Goal: Task Accomplishment & Management: Use online tool/utility

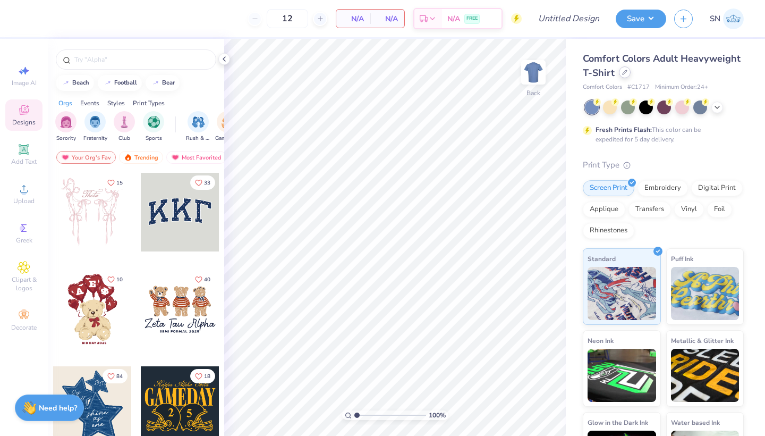
click at [624, 75] on div at bounding box center [625, 72] width 12 height 12
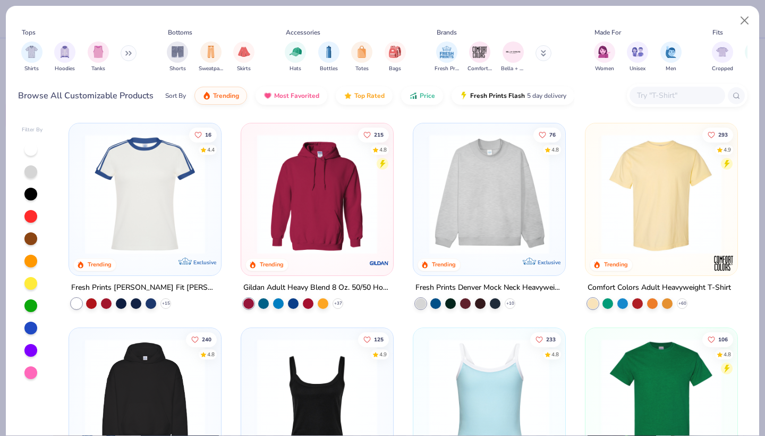
click at [128, 54] on icon at bounding box center [128, 52] width 6 height 5
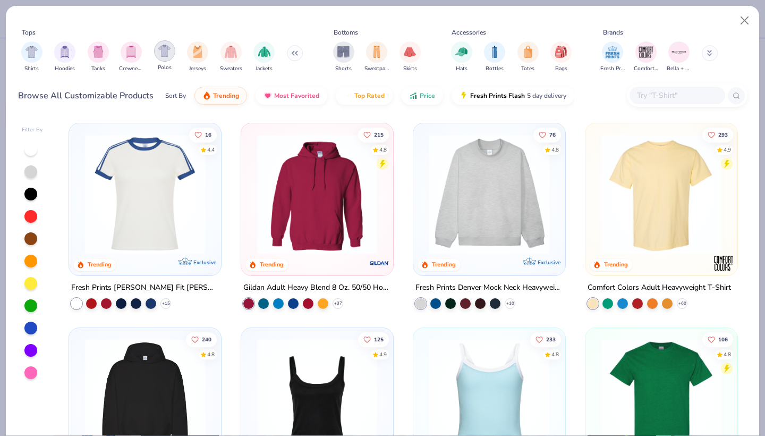
click at [164, 54] on img "filter for Polos" at bounding box center [164, 51] width 12 height 12
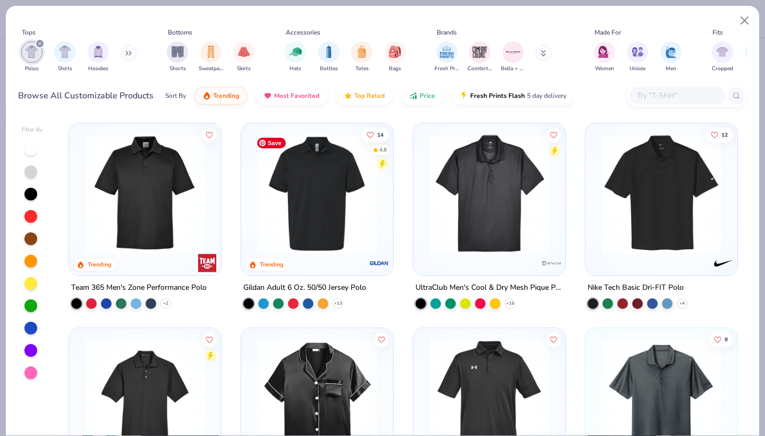
click at [307, 226] on img at bounding box center [317, 194] width 131 height 120
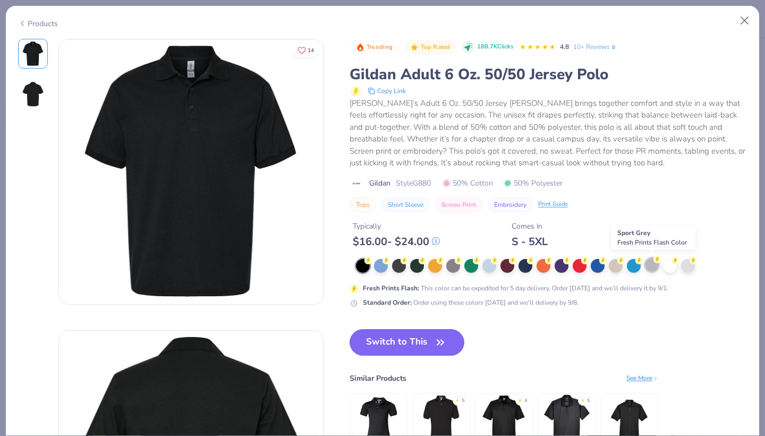
click at [650, 264] on div at bounding box center [652, 265] width 14 height 14
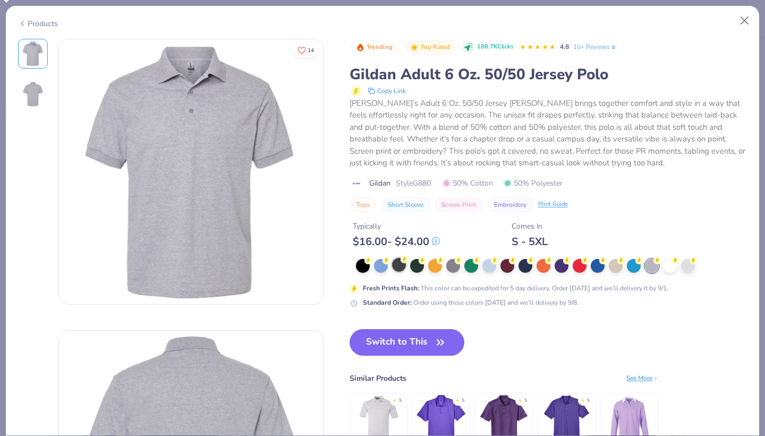
click at [401, 264] on div at bounding box center [399, 265] width 14 height 14
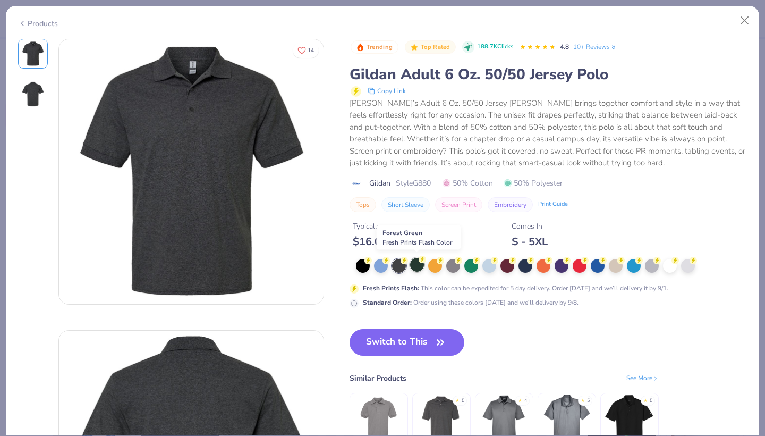
click at [416, 264] on div at bounding box center [417, 265] width 14 height 14
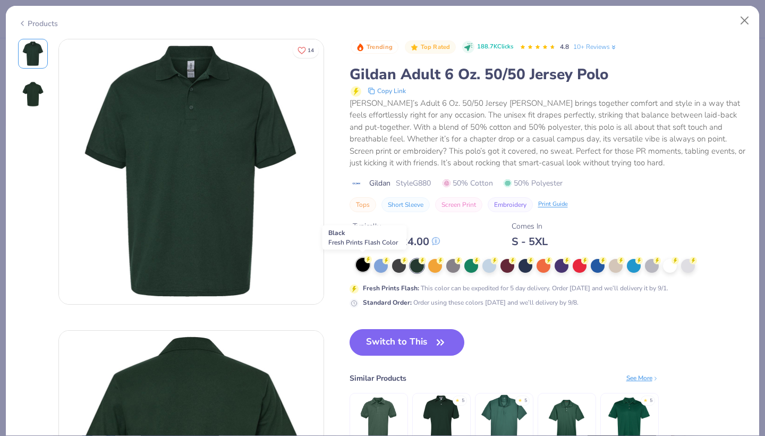
click at [358, 264] on div at bounding box center [363, 265] width 14 height 14
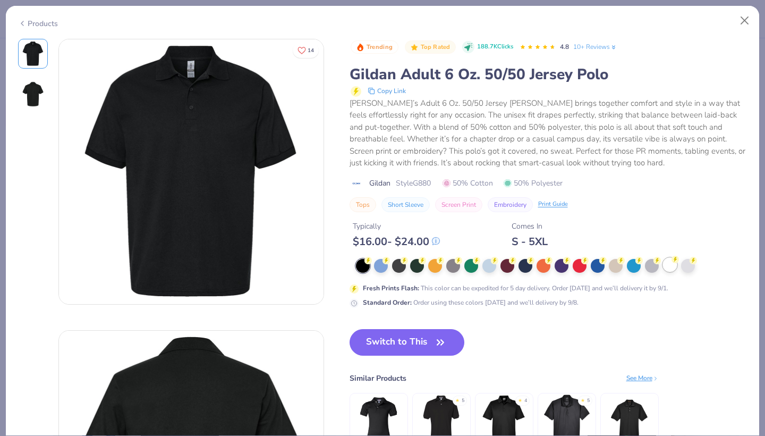
click at [674, 264] on div at bounding box center [670, 265] width 14 height 14
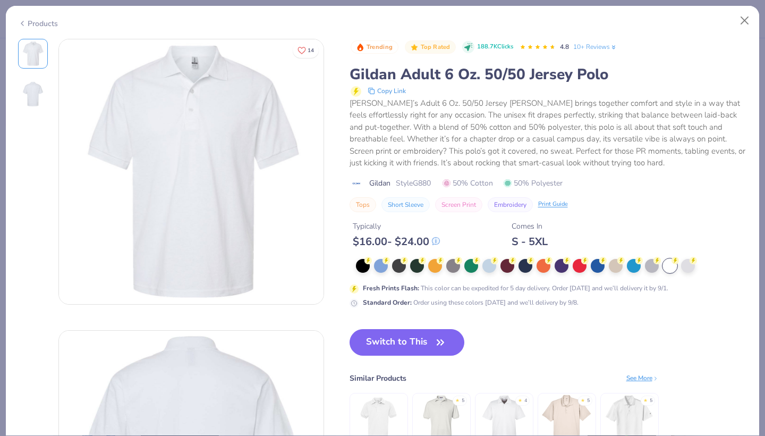
drag, startPoint x: 432, startPoint y: 179, endPoint x: 415, endPoint y: 181, distance: 17.6
click at [415, 181] on span "Style G880" at bounding box center [413, 182] width 35 height 11
copy span "G880"
click at [579, 262] on div at bounding box center [580, 265] width 14 height 14
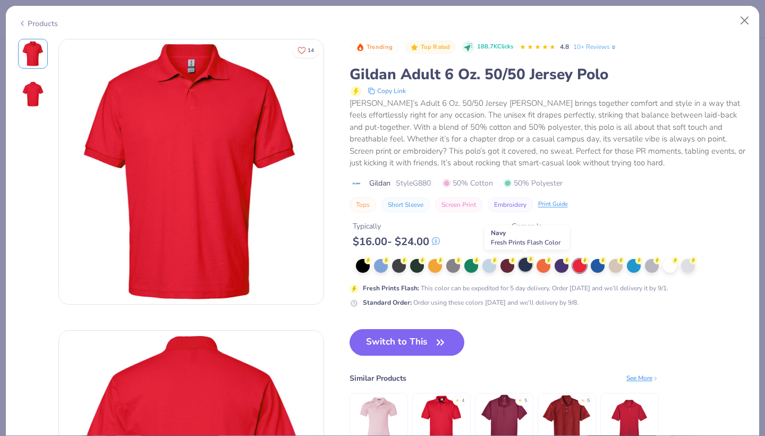
click at [524, 265] on div at bounding box center [526, 265] width 14 height 14
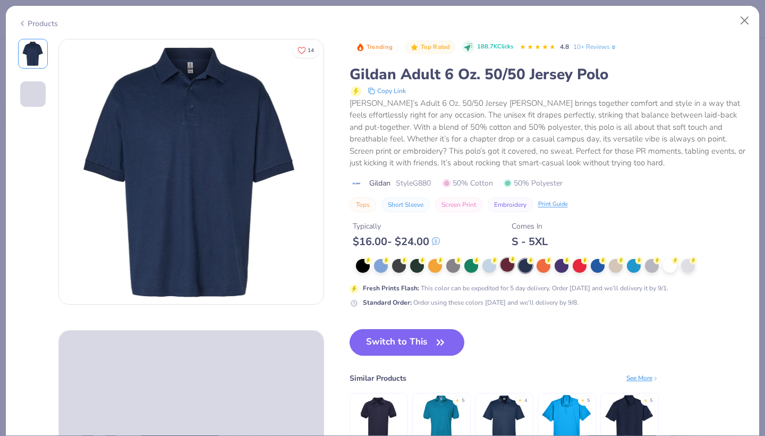
click at [504, 264] on div at bounding box center [507, 265] width 14 height 14
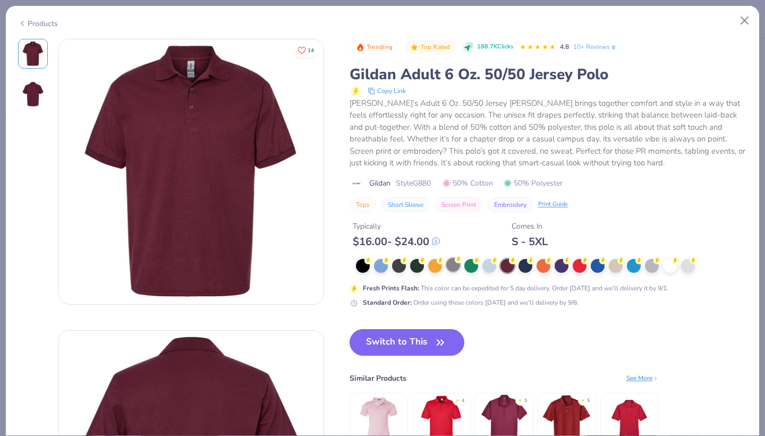
click at [453, 266] on div at bounding box center [453, 265] width 14 height 14
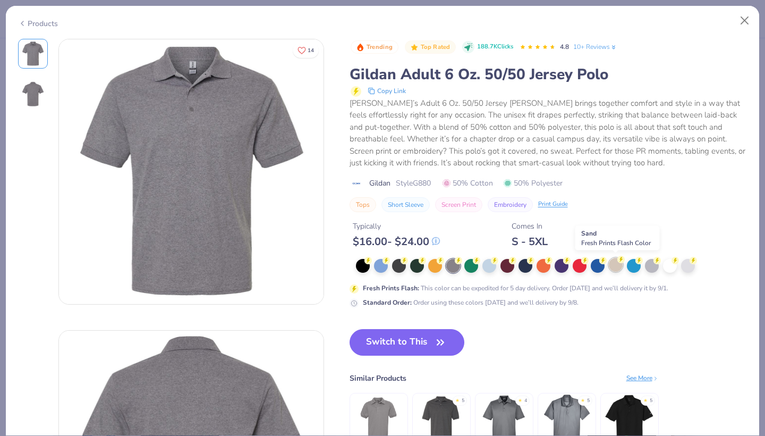
click at [616, 262] on div at bounding box center [616, 265] width 14 height 14
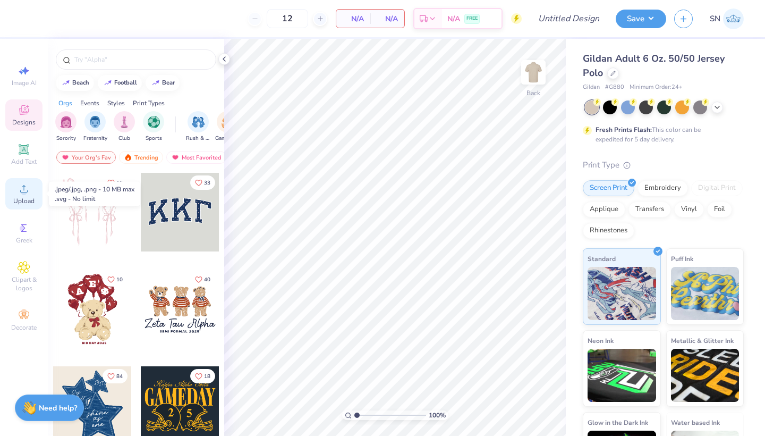
click at [27, 189] on icon at bounding box center [24, 188] width 13 height 13
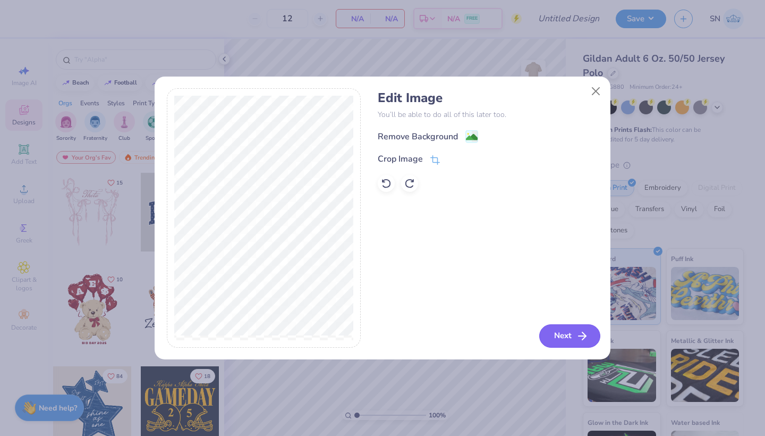
click at [570, 336] on button "Next" at bounding box center [569, 335] width 61 height 23
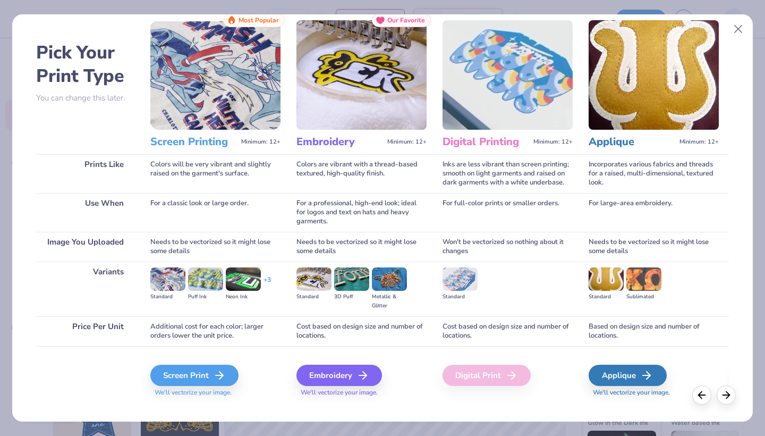
scroll to position [28, 0]
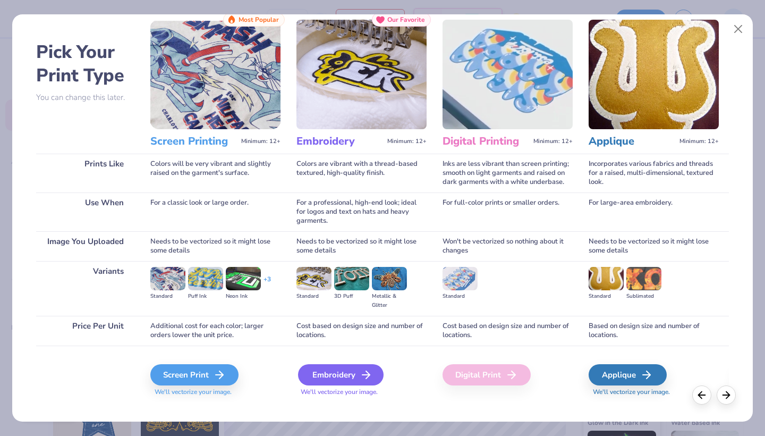
click at [348, 374] on div "Embroidery" at bounding box center [341, 374] width 86 height 21
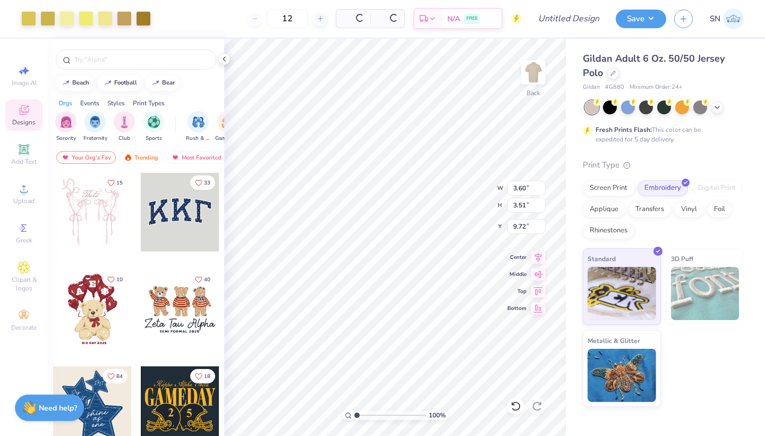
type input "3.60"
type input "3.51"
type input "3.00"
type input "2.10"
type input "2.05"
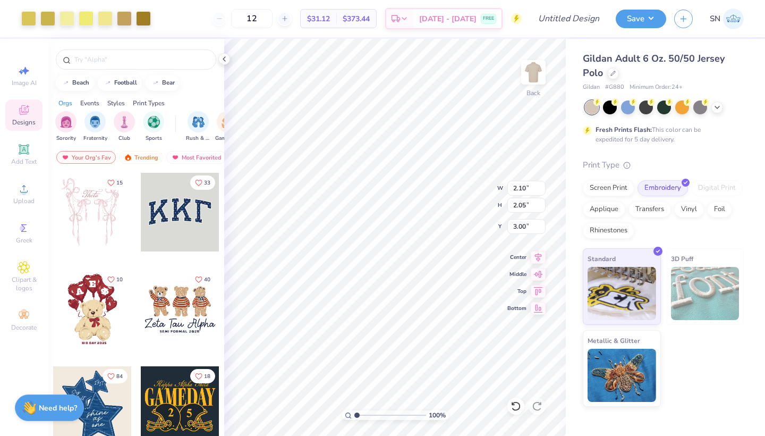
type input "3.77"
type input "2.21"
type input "2.15"
type input "3.00"
click at [21, 151] on icon at bounding box center [24, 149] width 8 height 8
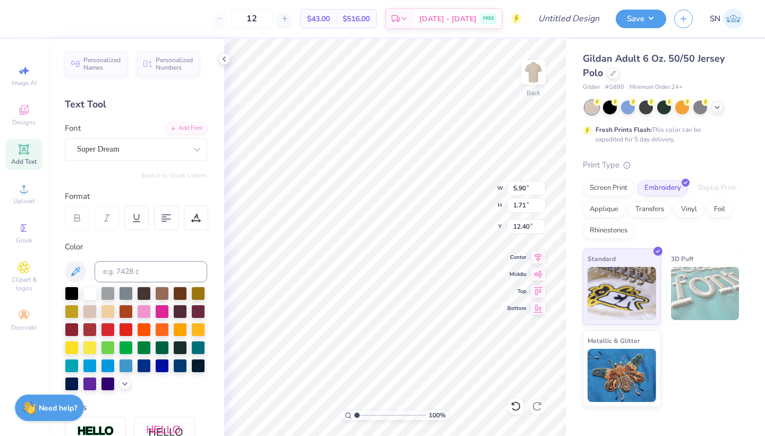
type textarea "T"
click at [21, 194] on icon at bounding box center [24, 188] width 13 height 13
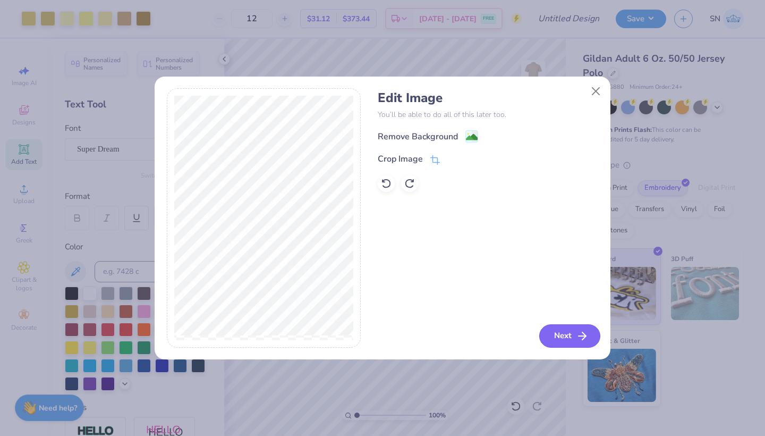
click at [564, 340] on button "Next" at bounding box center [569, 335] width 61 height 23
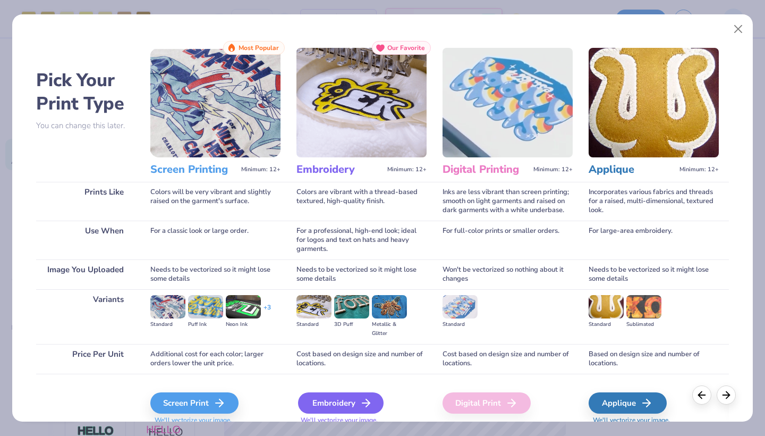
click at [340, 406] on div "Embroidery" at bounding box center [341, 402] width 86 height 21
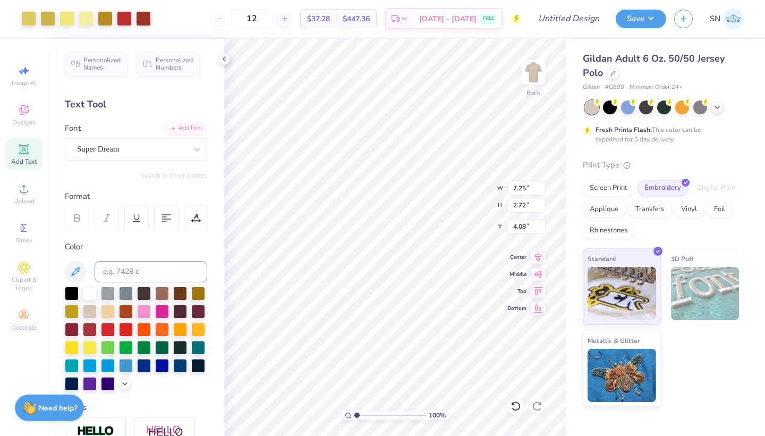
type input "5.15"
type input "2.21"
type input "2.15"
type input "3.00"
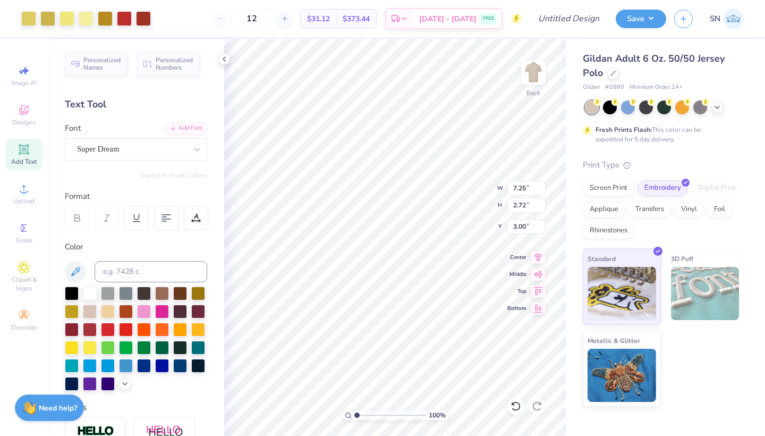
type input "5.81"
type input "2.18"
type input "3.34"
click at [20, 196] on div "Upload" at bounding box center [23, 193] width 37 height 31
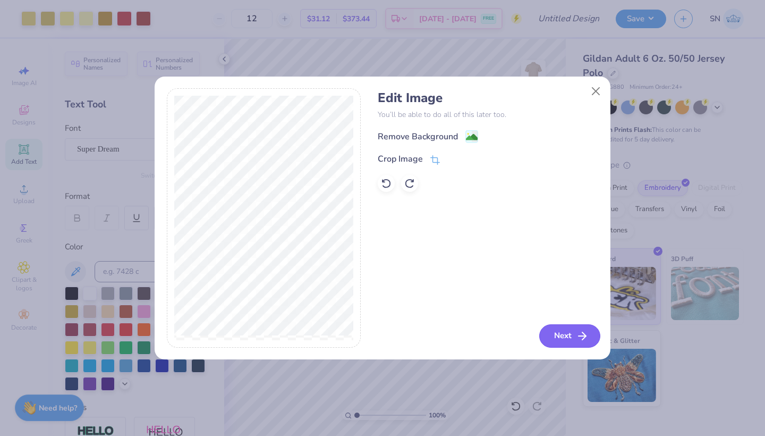
click at [573, 332] on button "Next" at bounding box center [569, 335] width 61 height 23
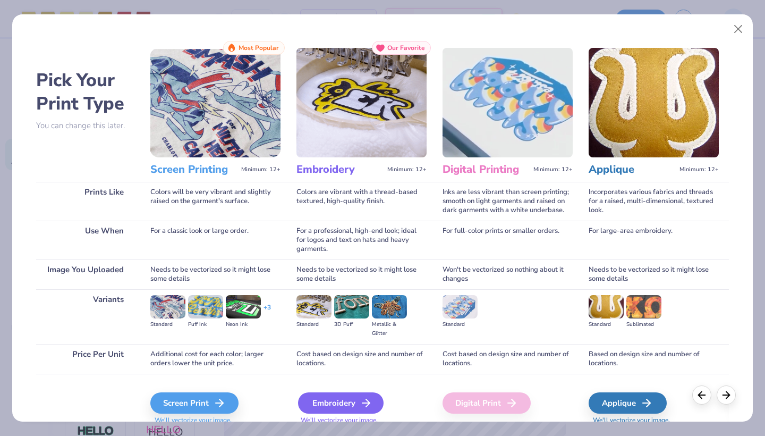
click at [337, 403] on div "Embroidery" at bounding box center [341, 402] width 86 height 21
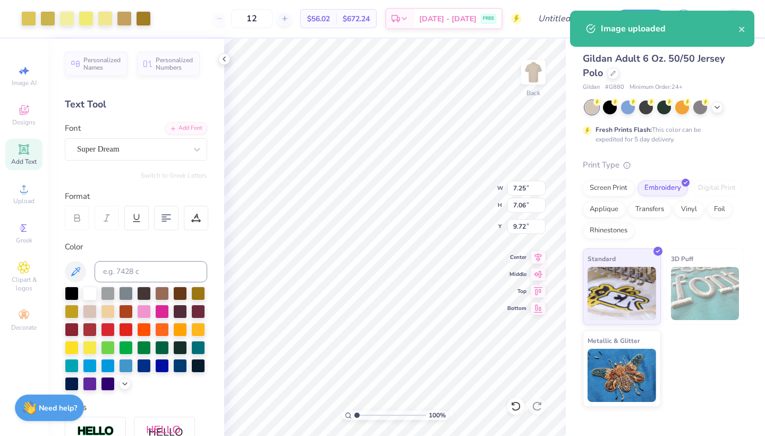
type input "3.61"
type input "3.52"
type input "13.26"
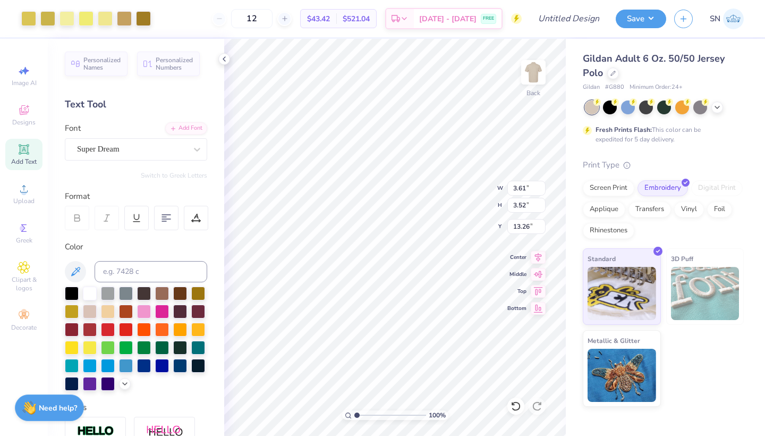
type input "2.13"
type input "2.08"
type input "5.21"
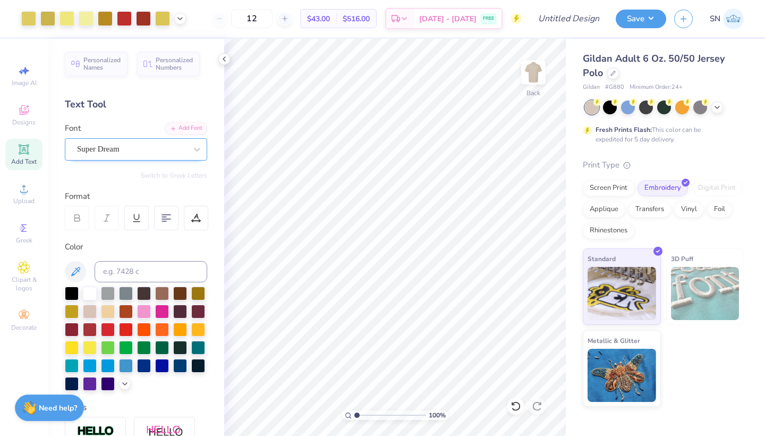
click at [116, 149] on span "Super Dream" at bounding box center [98, 149] width 43 height 12
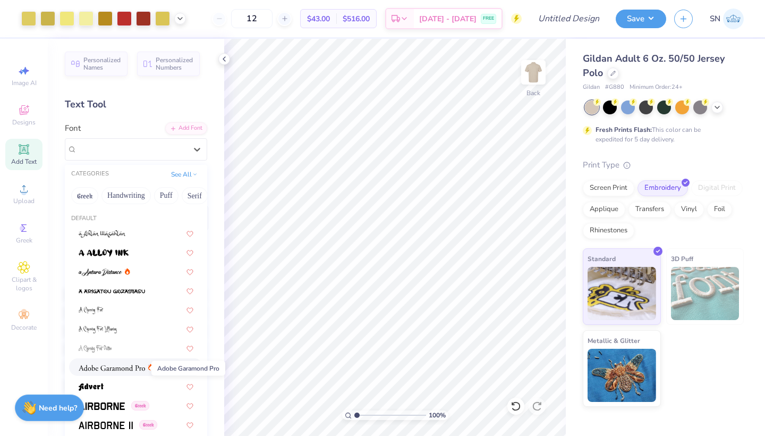
click at [125, 366] on img at bounding box center [112, 367] width 66 height 7
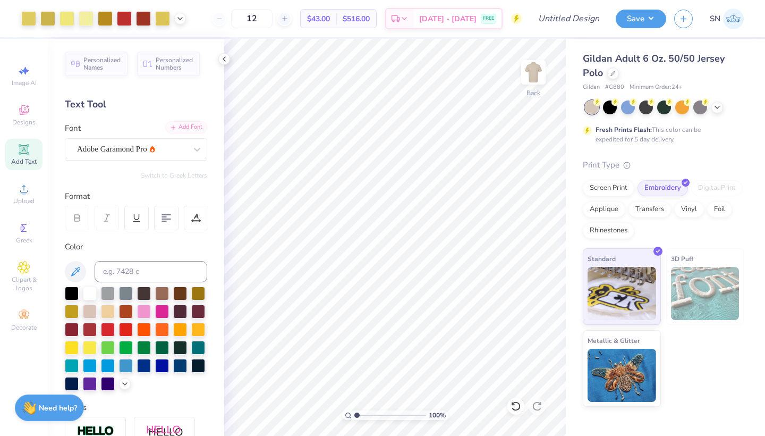
click at [184, 128] on div "Add Font" at bounding box center [186, 127] width 42 height 12
click at [22, 164] on span "Add Text" at bounding box center [24, 161] width 26 height 9
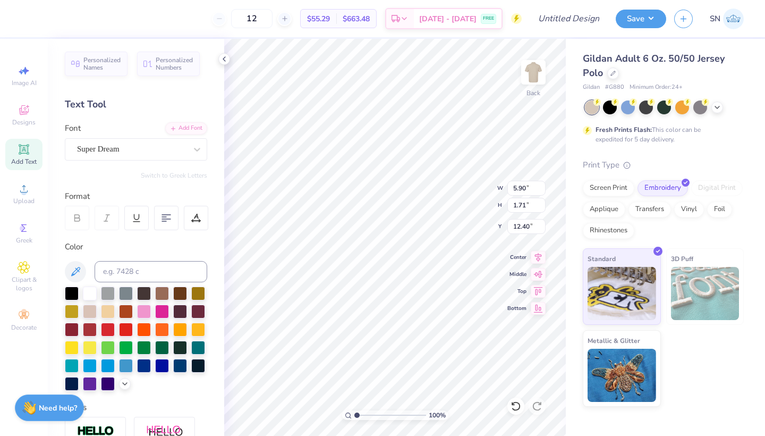
scroll to position [0, 1]
type textarea "208"
type input "6.44"
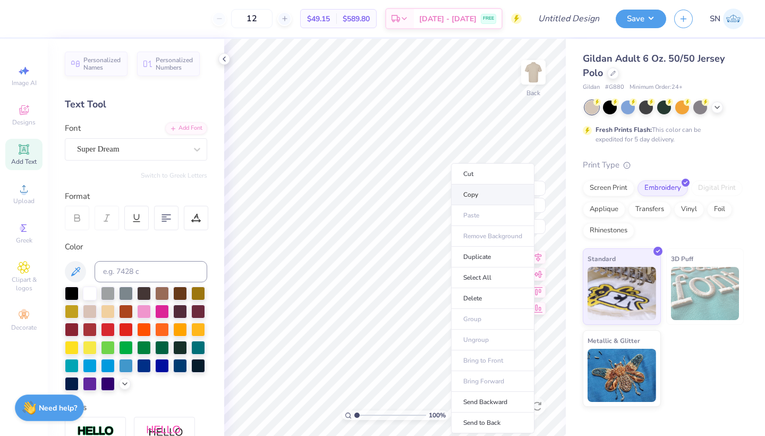
click at [468, 197] on li "Copy" at bounding box center [492, 194] width 83 height 21
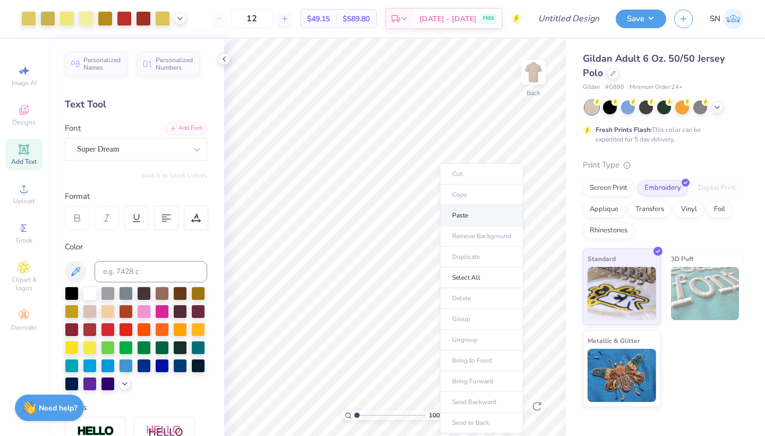
click at [470, 209] on li "Paste" at bounding box center [481, 215] width 83 height 21
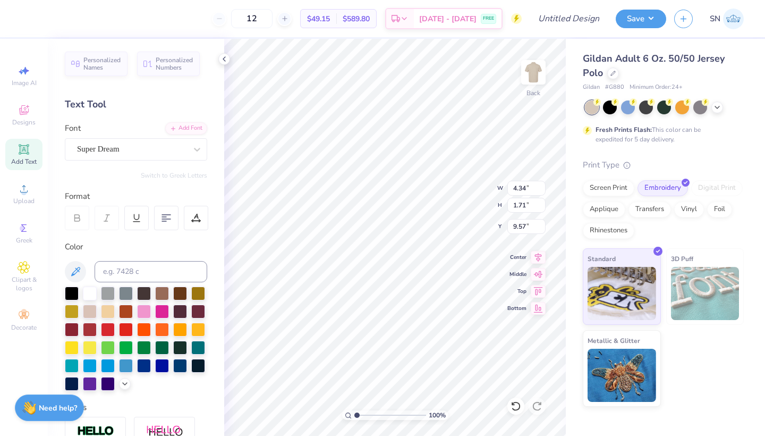
scroll to position [0, 2]
type textarea "Real Estate"
type input "9.20"
type input "4.34"
type input "1.71"
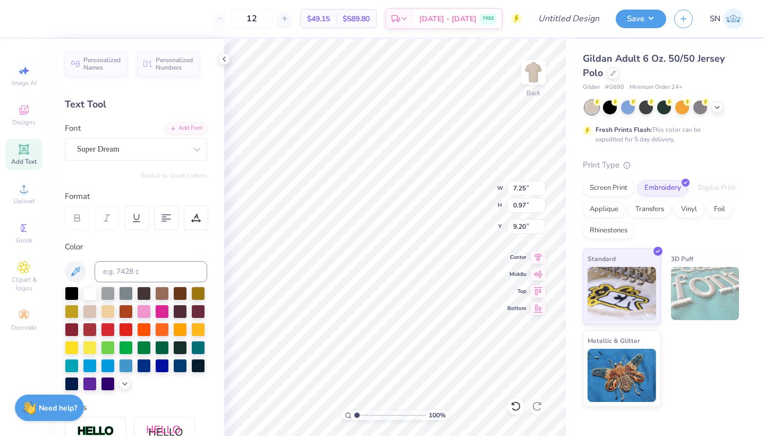
type input "6.44"
type input "2.89"
type input "1.14"
type input "7.00"
type input "8.07"
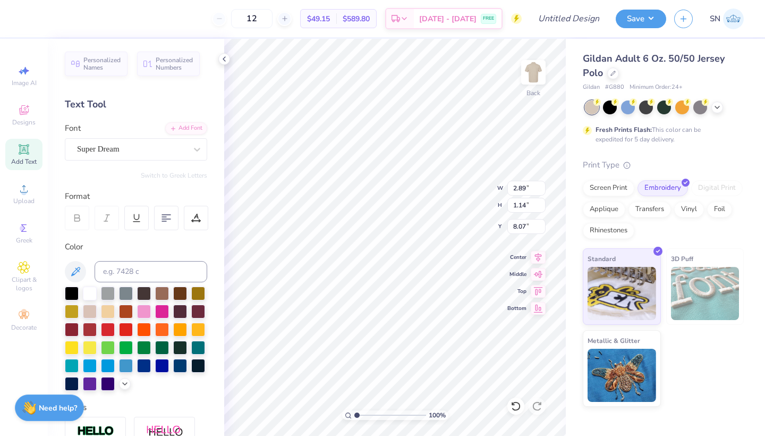
type input "4.34"
type input "1.71"
type input "6.44"
type input "7.77"
click at [148, 148] on div "Super Dream" at bounding box center [132, 149] width 112 height 16
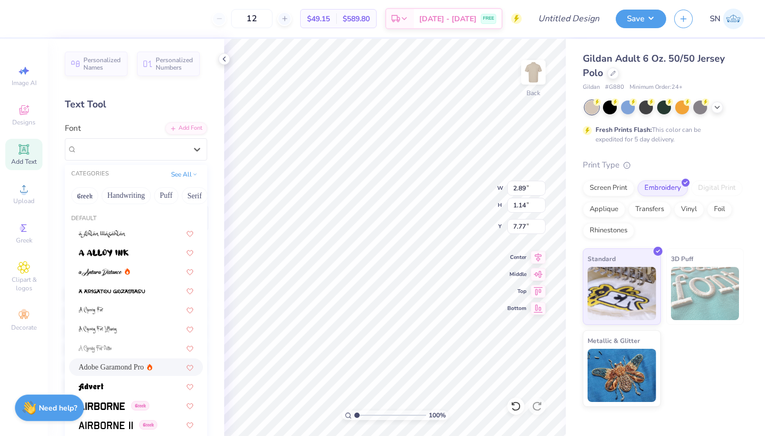
click at [115, 364] on span "Adobe Garamond Pro" at bounding box center [111, 366] width 65 height 11
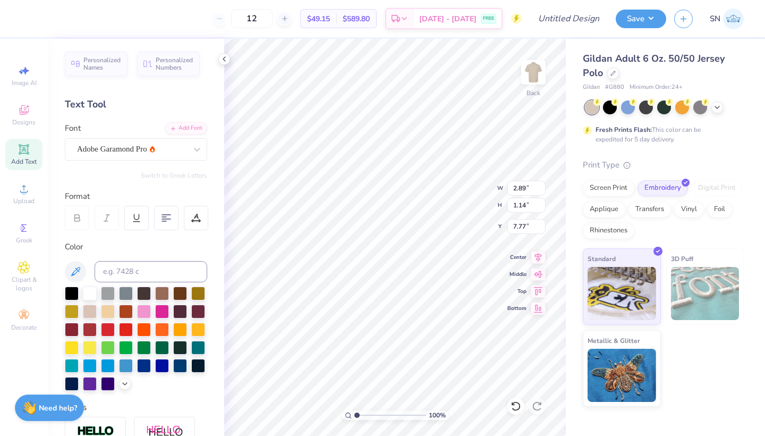
type input "2.30"
type input "1.06"
type input "7.80"
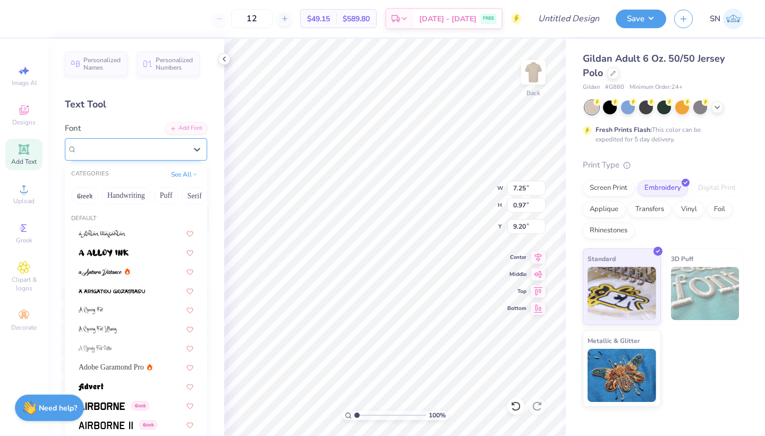
click at [129, 150] on div "Super Dream" at bounding box center [132, 149] width 112 height 16
click at [104, 369] on span "Adobe Garamond Pro" at bounding box center [111, 366] width 65 height 11
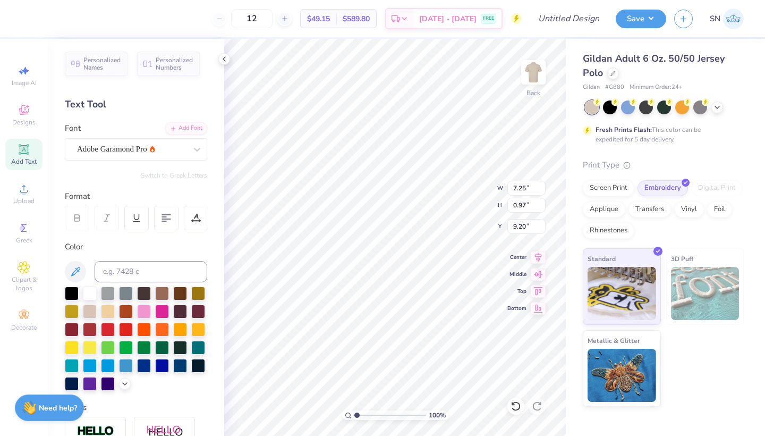
type input "5.81"
type input "1.01"
type input "9.18"
type input "5.81"
type input "2.18"
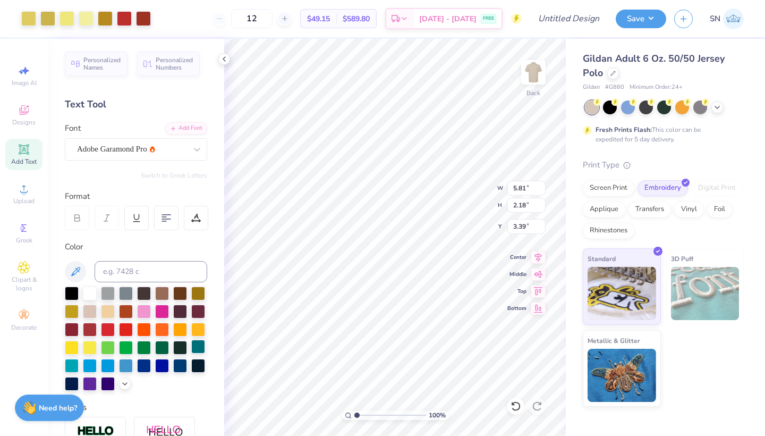
type input "3.00"
type input "2.30"
type input "1.06"
type input "4.68"
type input "5.81"
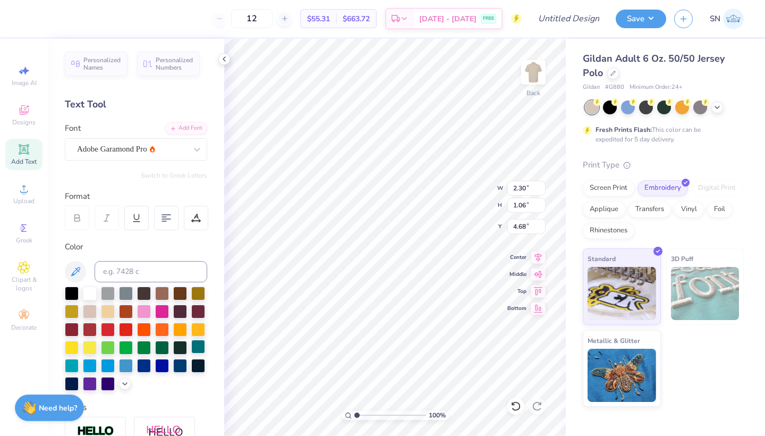
type input "1.01"
type input "6.01"
type input "3.93"
type input "4.93"
type input "4.81"
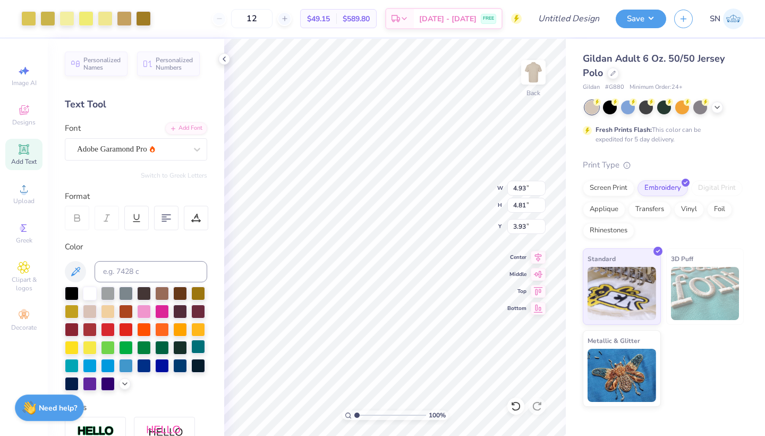
type input "3.60"
click at [72, 288] on div at bounding box center [72, 292] width 14 height 14
click at [178, 311] on div at bounding box center [180, 310] width 14 height 14
click at [180, 294] on div at bounding box center [180, 293] width 14 height 14
click at [144, 295] on div at bounding box center [144, 292] width 14 height 14
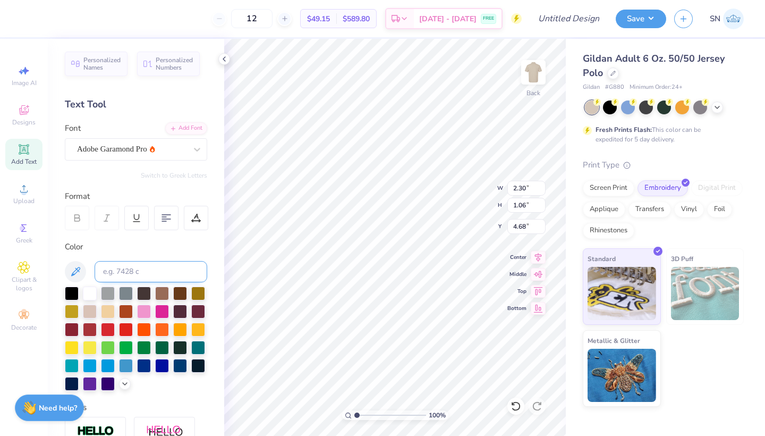
type input "4.93"
type input "4.81"
type input "3.60"
type input "5.81"
type input "1.01"
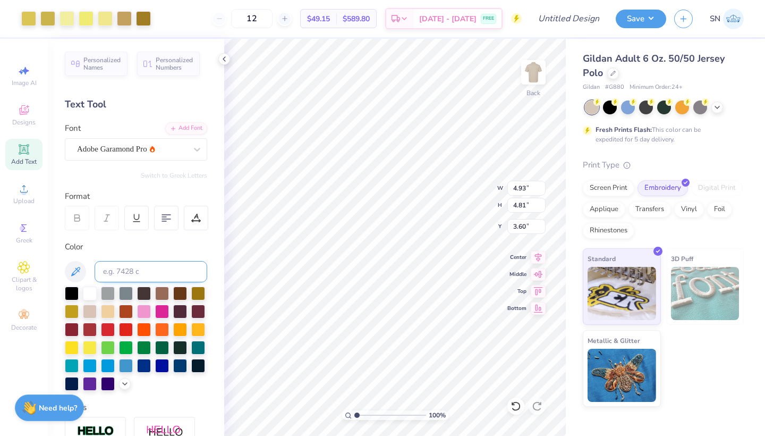
type input "6.01"
click at [143, 294] on div at bounding box center [144, 292] width 14 height 14
type input "3.60"
type input "3.00"
type input "3.18"
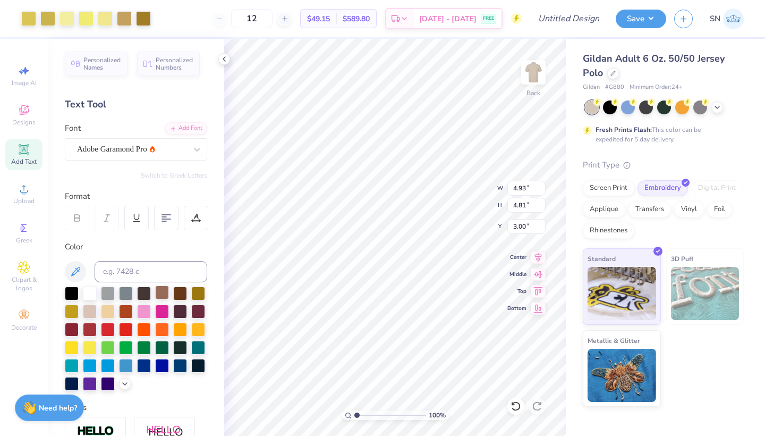
type input "3.09"
click at [471, 197] on div "100 % Back W 3.18 H 3.09 Y 3.00 Center Middle Top Bottom" at bounding box center [395, 237] width 342 height 397
type input "4.07"
type input "0.71"
type input "6.31"
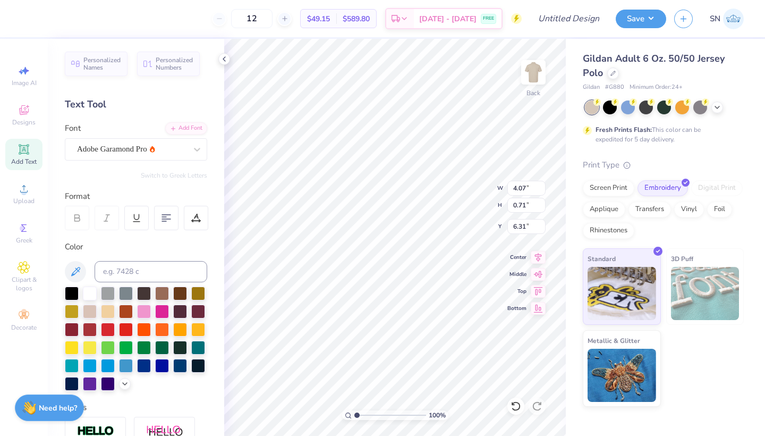
type input "5.39"
type input "2.65"
type input "2.60"
type input "2.54"
type input "3.00"
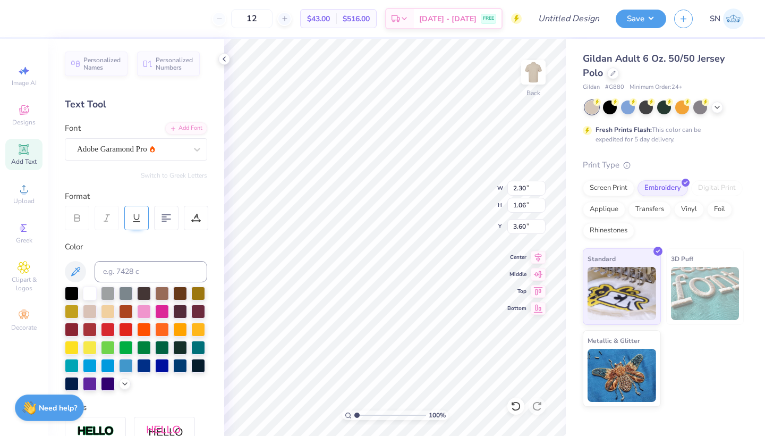
click at [138, 222] on icon at bounding box center [137, 218] width 10 height 10
type input "2.84"
type input "1.27"
type input "3.50"
click at [138, 222] on icon at bounding box center [137, 218] width 10 height 10
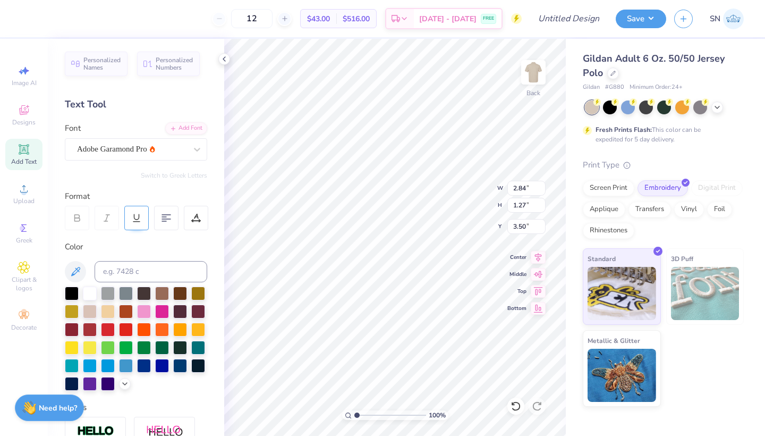
type input "2.30"
type input "1.06"
type input "3.60"
click at [453, 192] on div "100 % Back W 2.30 H 1.06 Y 3.60 Center Middle Top Bottom" at bounding box center [395, 237] width 342 height 397
type input "3.74"
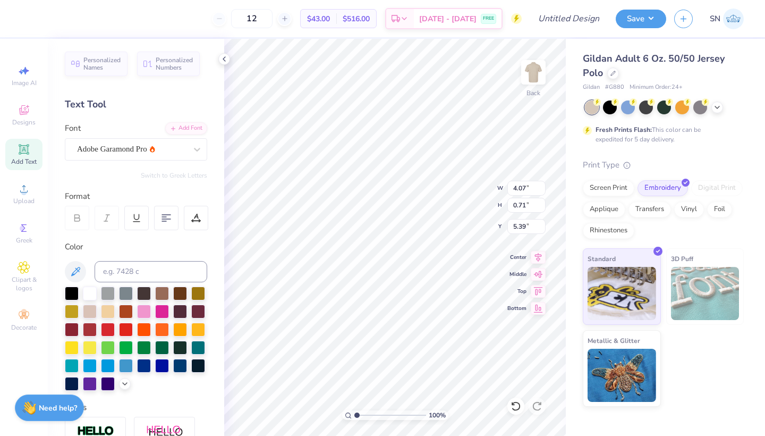
type input "3.03"
type input "0.53"
type input "5.57"
type input "5.27"
click at [469, 200] on div "100 % Back W 3.03 3.03 " H 0.53 0.53 " Y 5.27 5.57 " Center Middle Top Bottom" at bounding box center [395, 237] width 342 height 397
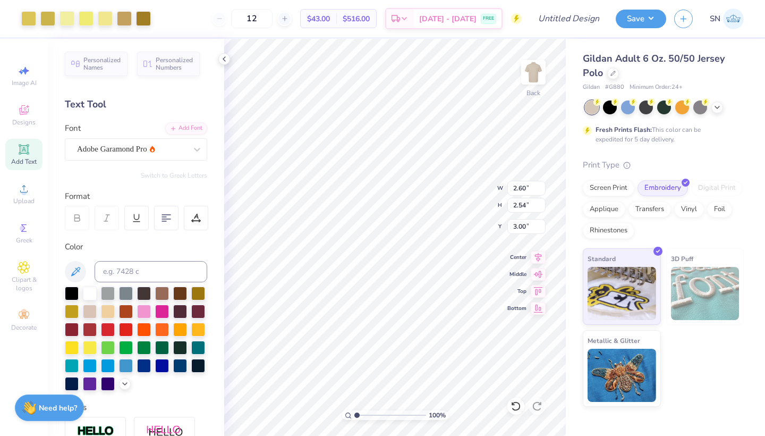
type input "3.26"
type input "2.48"
type input "2.61"
type input "3.30"
type input "3.50"
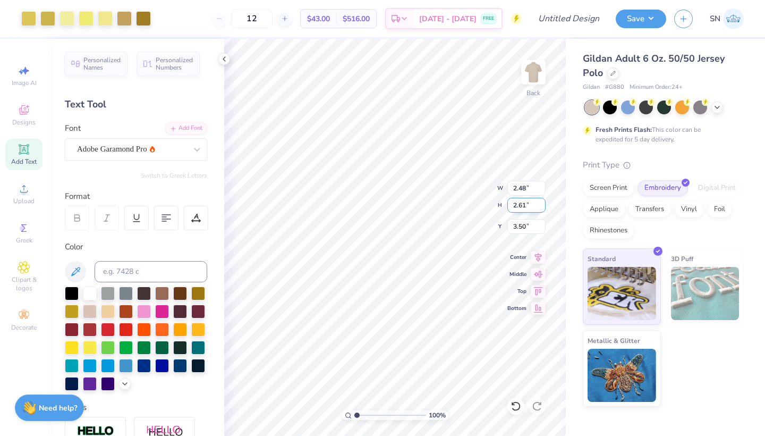
click at [469, 205] on div "100 % Back W 2.48 2.48 " H 2.61 2.61 " Y 3.50 3.50 " Center Middle Top Bottom" at bounding box center [395, 237] width 342 height 397
click at [459, 197] on div "100 % Back W 2.48 2.48 " H 2.61 2.61 " Y 3.50 3.50 " Center Middle Top Bottom" at bounding box center [395, 237] width 342 height 397
type input "2.55"
type input "2.58"
type input "3.57"
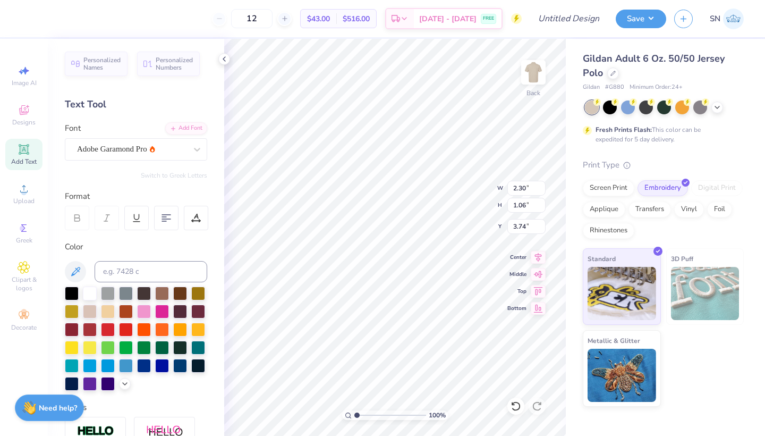
type input "4.21"
type input "3.79"
click at [462, 182] on div "100 % Back W 2.30 2.30 " H 1.06 1.06 " Y 3.79 3.79 " Center Middle Top Bottom" at bounding box center [395, 237] width 342 height 397
click at [71, 293] on div at bounding box center [72, 292] width 14 height 14
click at [71, 294] on div at bounding box center [72, 292] width 14 height 14
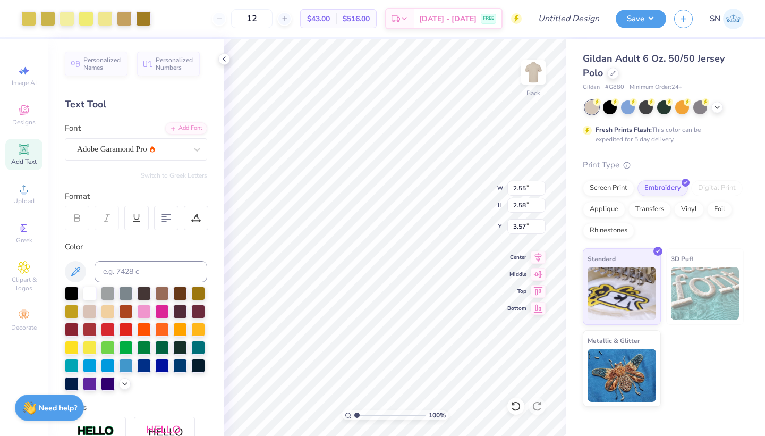
click at [460, 202] on div "100 % Back W 2.55 2.55 " H 2.58 2.58 " Y 3.57 3.57 " Center Middle Top Bottom" at bounding box center [395, 237] width 342 height 397
type input "3.22"
click at [466, 199] on div "100 % Back W 2.55 2.55 " H 2.58 2.58 " Y 3.22 3.22 " Center Middle Top Bottom" at bounding box center [395, 237] width 342 height 397
click at [469, 195] on div "100 % Back W 2.55 2.55 " H 2.58 2.58 " Y 3.22 3.22 " Center Middle Top Bottom" at bounding box center [395, 237] width 342 height 397
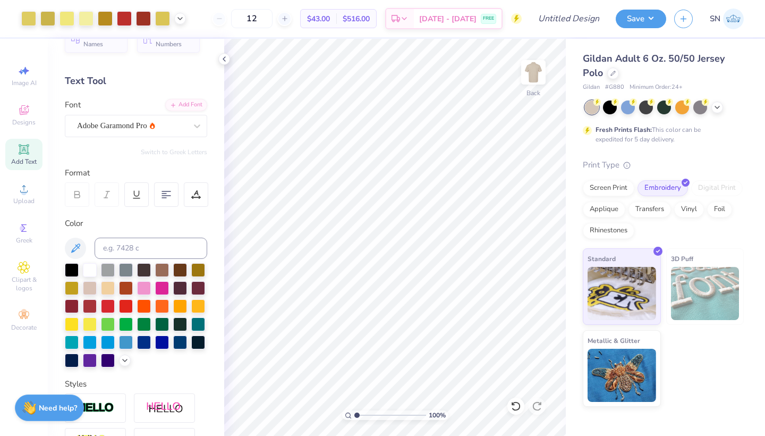
scroll to position [19, 0]
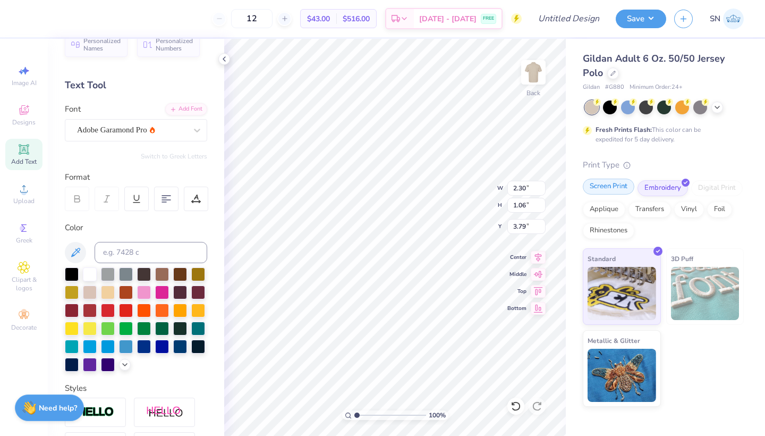
type input "3.56"
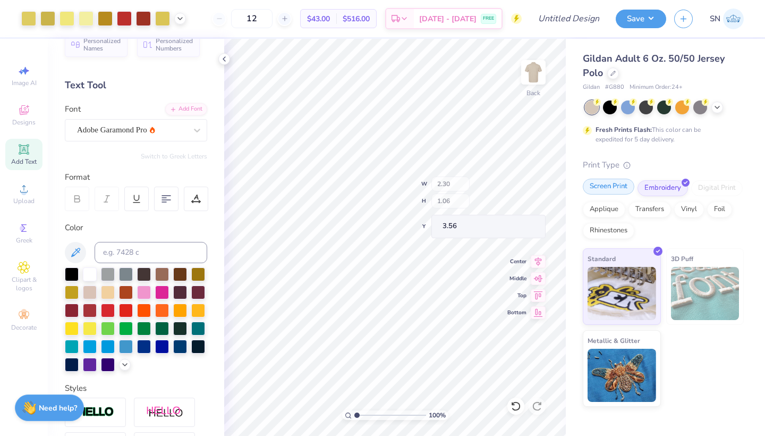
click at [463, 197] on div "100 % Back W 2.30 H 1.06 Y 3.56 Center Middle Top Bottom" at bounding box center [395, 237] width 342 height 397
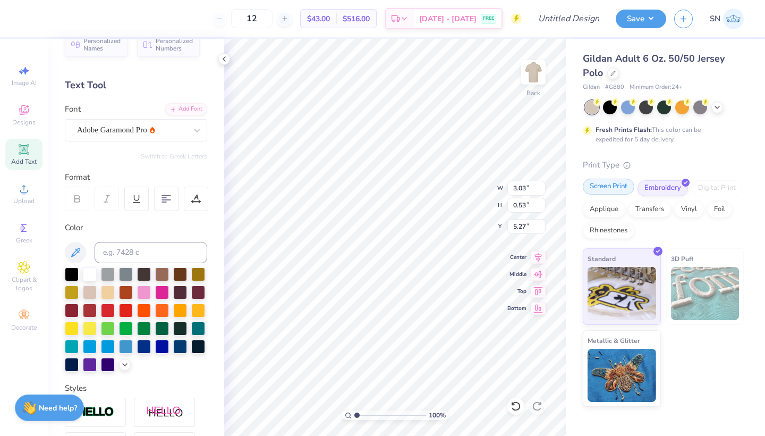
type input "5.18"
click at [468, 198] on div "100 % Back W 3.03 3.03 " H 0.53 0.53 " Y 5.18 5.18 " Center Middle Top Bottom" at bounding box center [395, 237] width 342 height 397
type input "2.19"
type input "2.21"
type input "3.29"
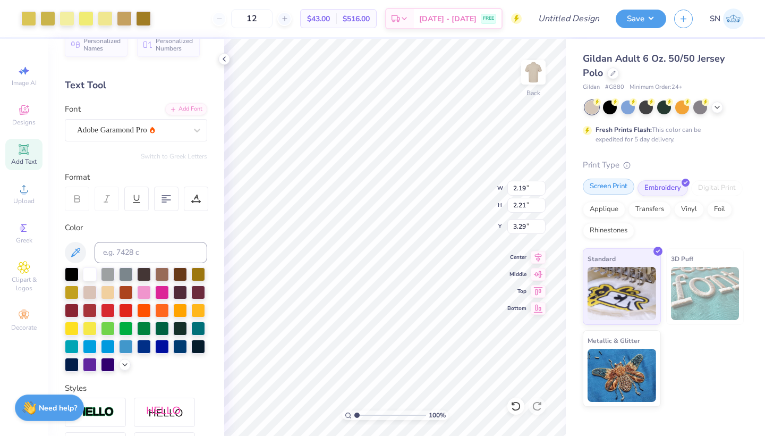
click at [463, 188] on div "100 % Back W 2.19 2.55 " H 2.21 2.58 " Y 3.29 3.22 " Center Middle Top Bottom" at bounding box center [395, 237] width 342 height 397
type input "4.98"
click at [466, 192] on div "100 % Back W 3.03 H 0.53 Y 4.98 Center Middle Top Bottom" at bounding box center [395, 237] width 342 height 397
click at [472, 182] on div "100 % Back W 2.30 H 1.06 Y 3.56 Center Middle Top Bottom" at bounding box center [395, 237] width 342 height 397
type input "3.87"
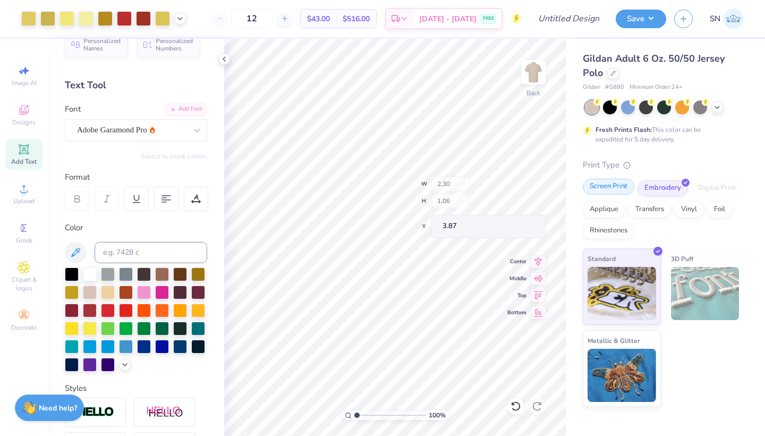
click at [468, 182] on div "100 % Back W 2.30 H 1.06 Y 3.87 Center Middle Top Bottom" at bounding box center [395, 237] width 342 height 397
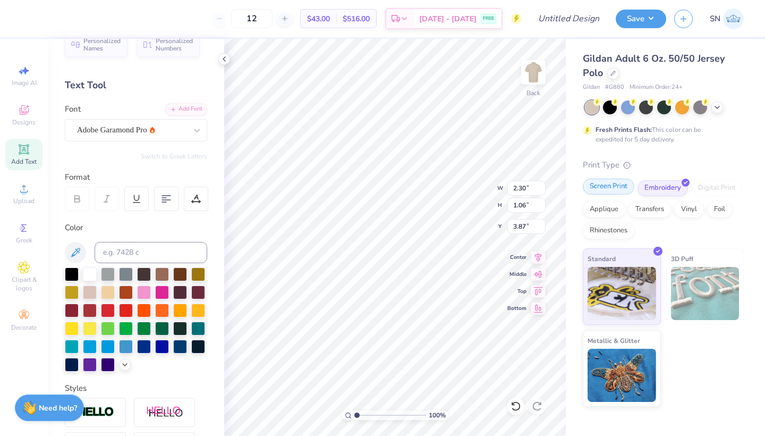
type input "3.56"
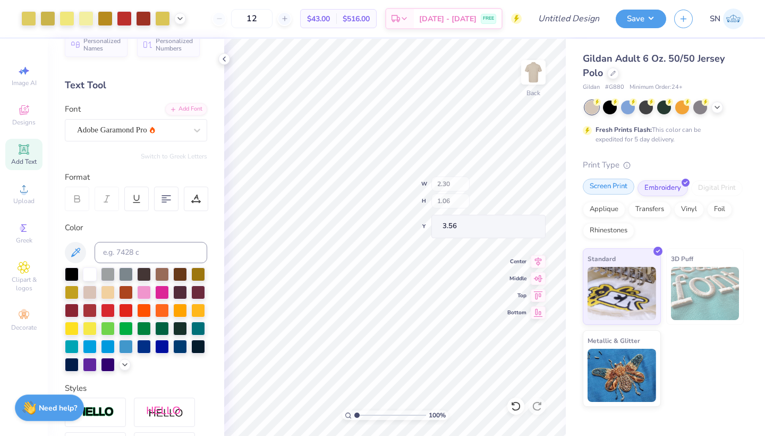
click at [460, 191] on div "100 % Back W 2.30 H 1.06 Y 3.56 Center Middle Top Bottom" at bounding box center [395, 237] width 342 height 397
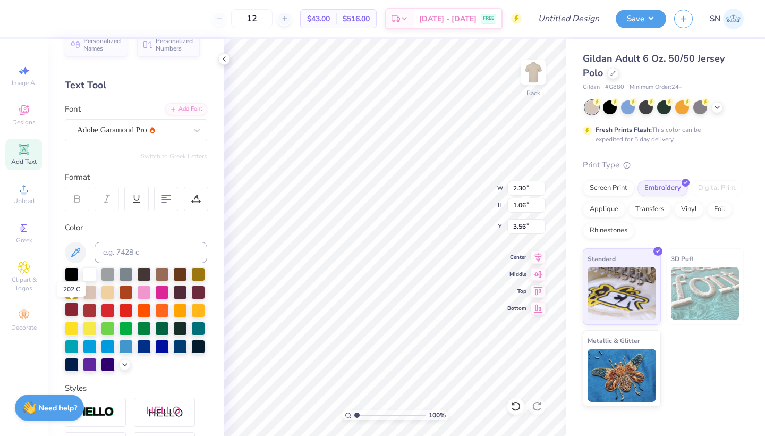
click at [74, 311] on div at bounding box center [72, 309] width 14 height 14
click at [111, 308] on div at bounding box center [108, 309] width 14 height 14
click at [91, 310] on div at bounding box center [90, 309] width 14 height 14
click at [91, 313] on div at bounding box center [90, 309] width 14 height 14
click at [83, 197] on div at bounding box center [77, 198] width 24 height 24
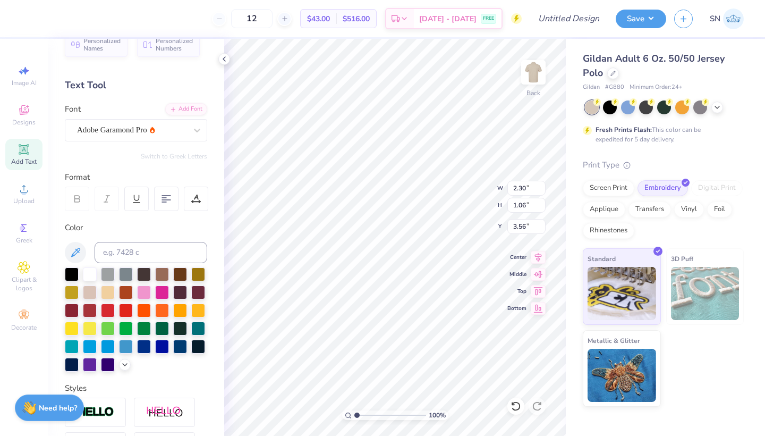
type input "1.94"
type input "0.90"
type input "3.73"
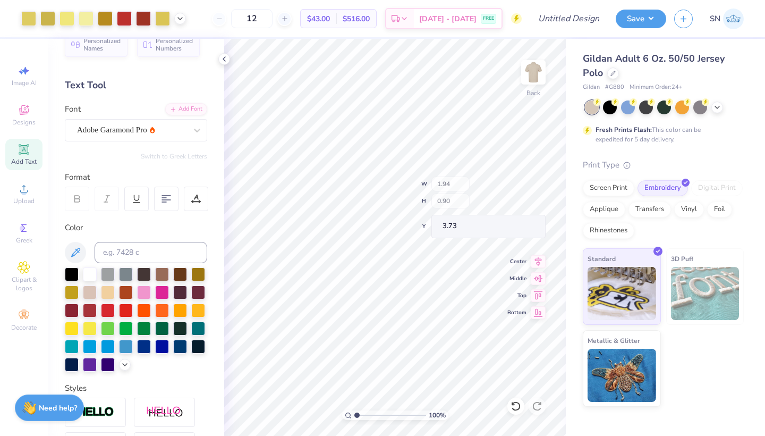
click at [469, 202] on div "100 % Back W 1.94 H 0.90 Y 3.73 Center Middle Top Bottom" at bounding box center [395, 237] width 342 height 397
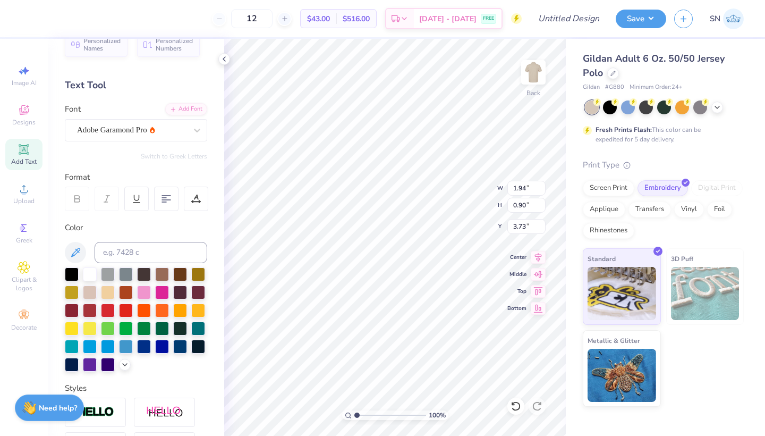
type input "3.64"
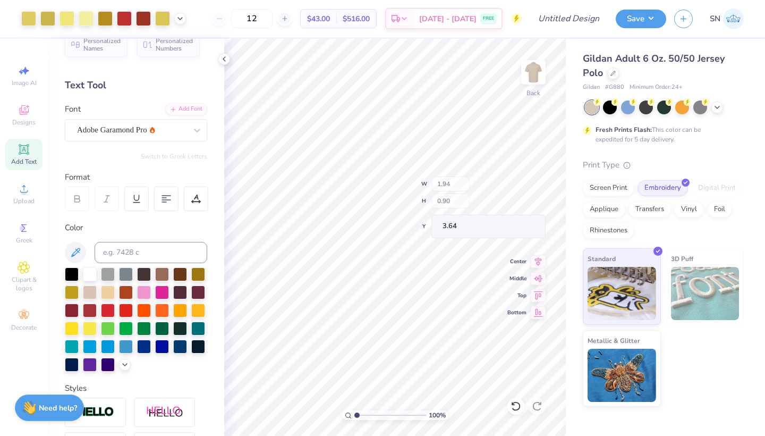
click at [466, 192] on div "100 % Back W 1.94 H 0.90 Y 3.64 Center Middle Top Bottom" at bounding box center [395, 237] width 342 height 397
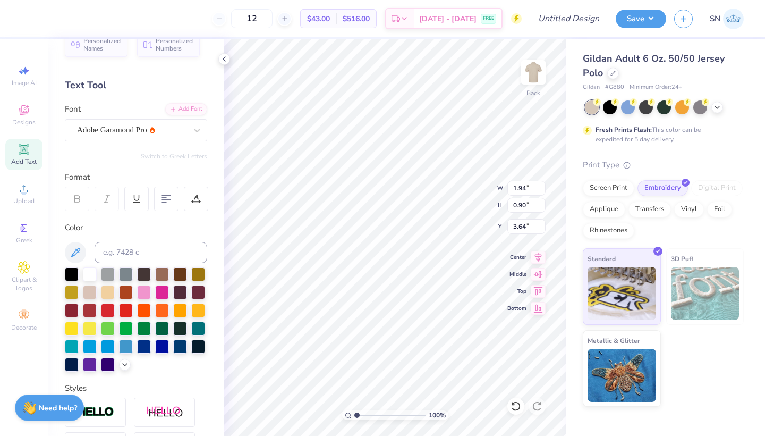
click at [470, 184] on div "100 % Back W 1.94 1.94 " H 0.90 0.90 " Y 3.64 3.64 " Center Middle Top Bottom" at bounding box center [395, 237] width 342 height 397
type input "3.30"
type input "0.57"
type input "4.93"
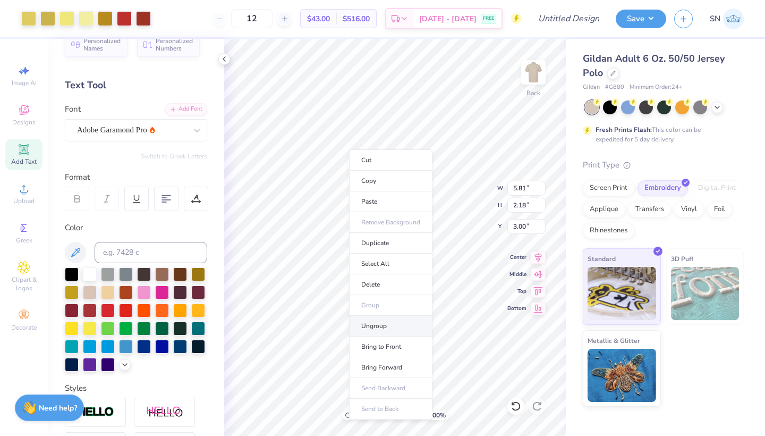
click at [374, 325] on li "Ungroup" at bounding box center [390, 326] width 83 height 21
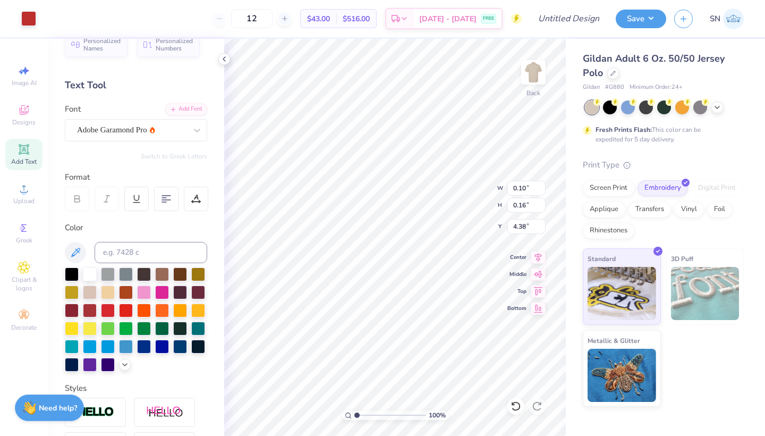
type input "7.51"
type input "4.60"
click at [469, 201] on div "100 % Back W 0.80 0.80 " H 0.04 0.04 " Y 4.60 4.47 " Center Middle Top Bottom" at bounding box center [395, 237] width 342 height 397
